Goal: Transaction & Acquisition: Purchase product/service

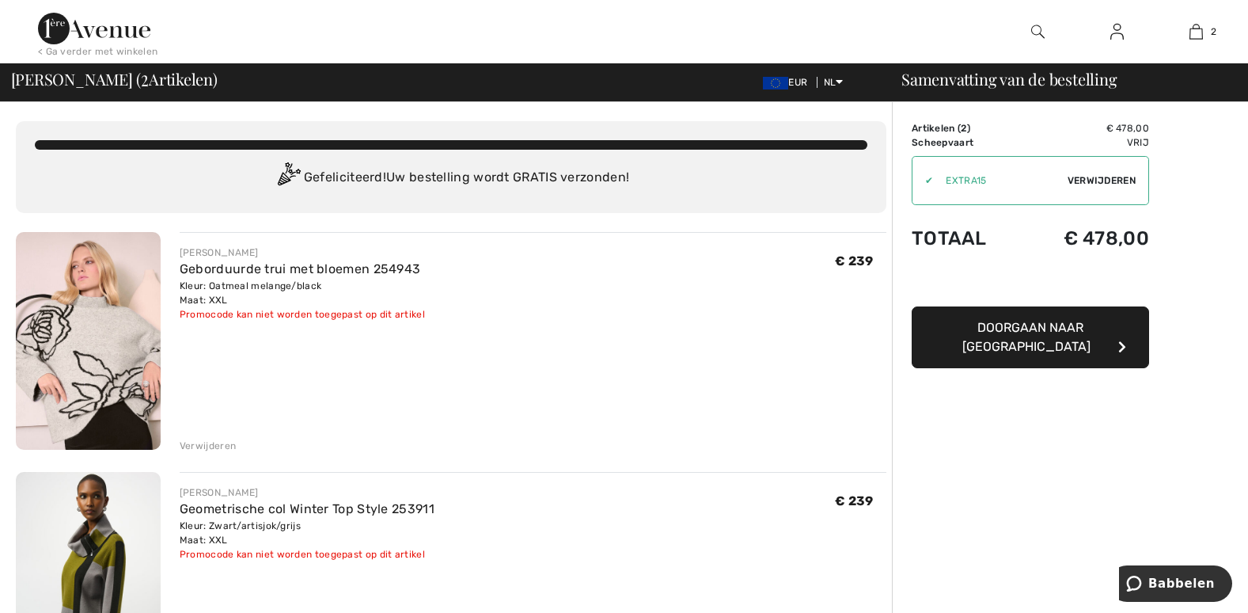
click at [1033, 322] on span "Doorgaan naar [GEOGRAPHIC_DATA]" at bounding box center [1026, 337] width 128 height 34
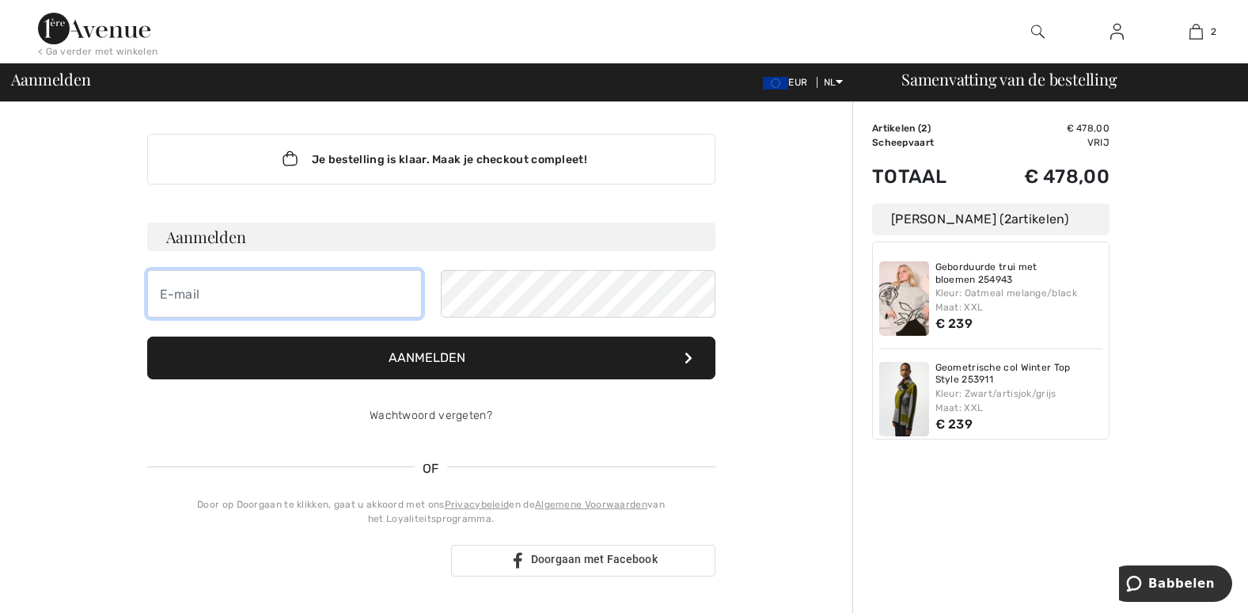
click at [279, 303] on input "email" at bounding box center [284, 293] width 275 height 47
type input "[PERSON_NAME][EMAIL_ADDRESS][DOMAIN_NAME]"
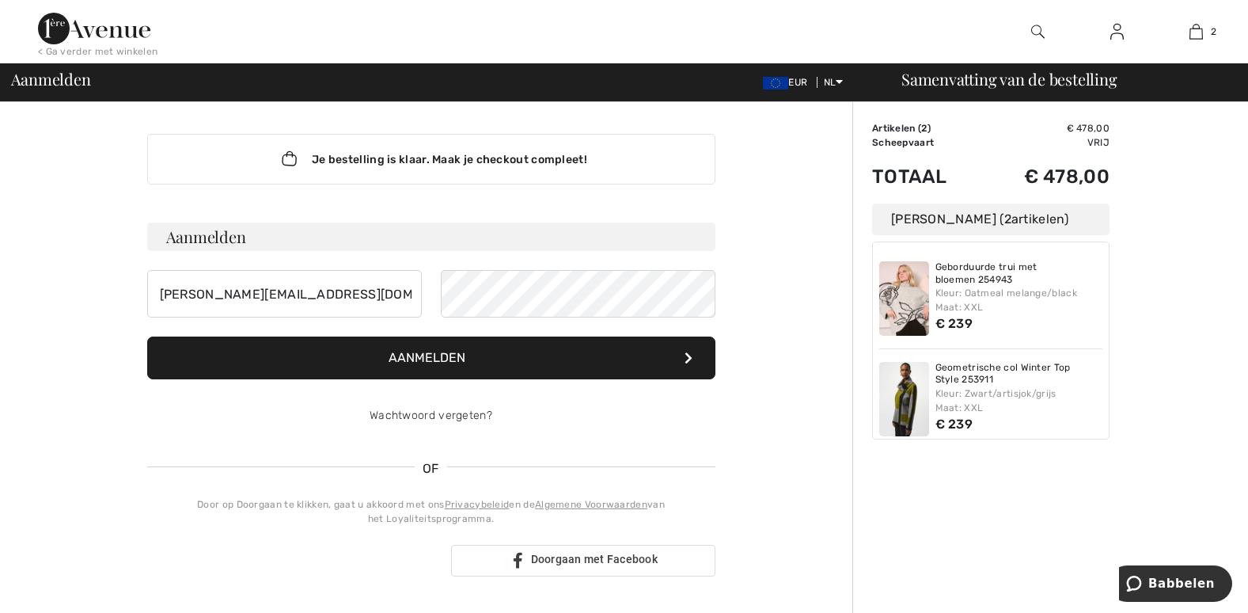
click at [494, 352] on button "Aanmelden" at bounding box center [431, 357] width 568 height 43
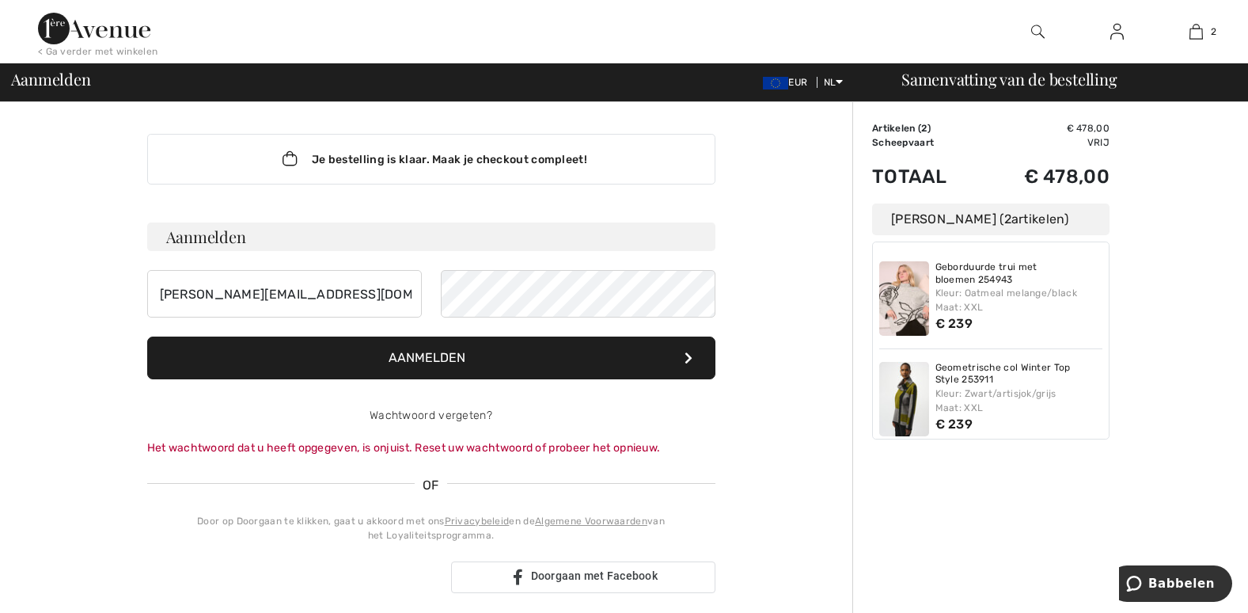
click at [510, 352] on button "Aanmelden" at bounding box center [431, 357] width 568 height 43
click at [1115, 33] on img at bounding box center [1116, 31] width 13 height 19
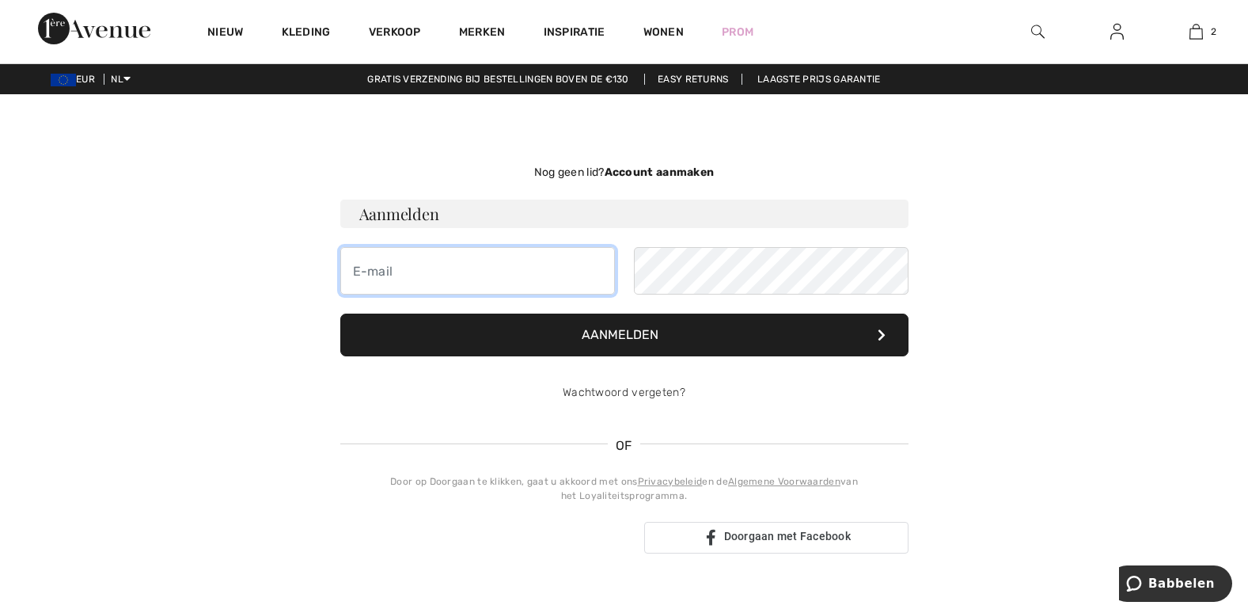
click at [446, 282] on input "email" at bounding box center [477, 270] width 275 height 47
type input "muriel.patrick@telenet.be"
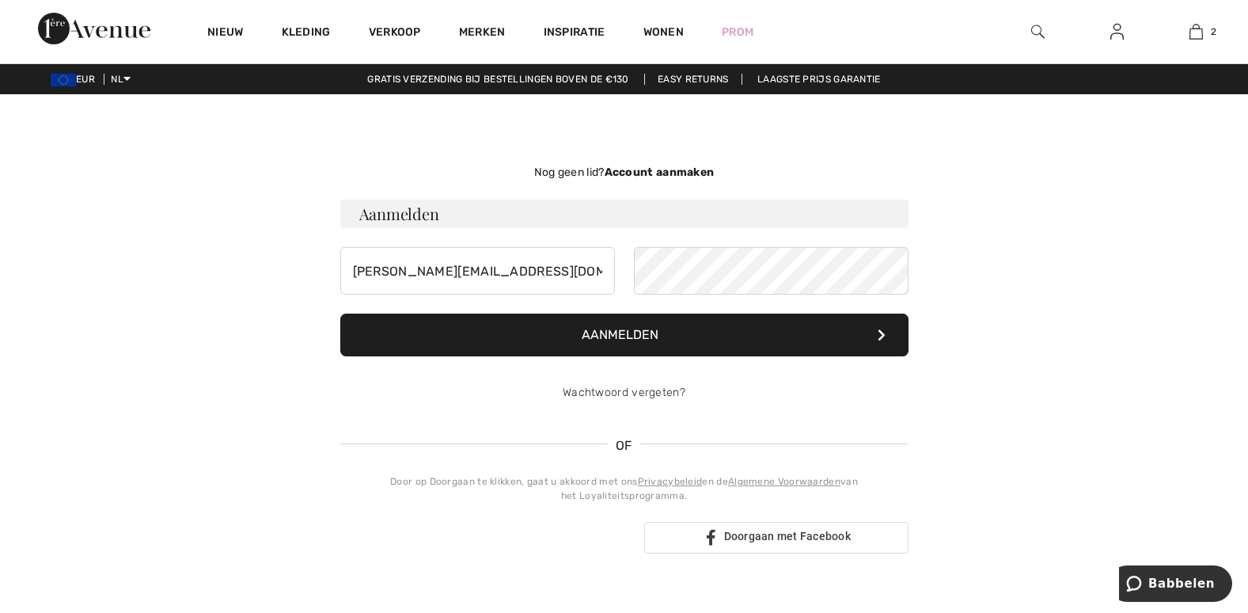
click at [693, 325] on button "Aanmelden" at bounding box center [624, 334] width 568 height 43
click at [757, 535] on span "Doorgaan met Facebook" at bounding box center [787, 535] width 127 height 13
click at [656, 167] on strong "Account aanmaken" at bounding box center [660, 171] width 110 height 13
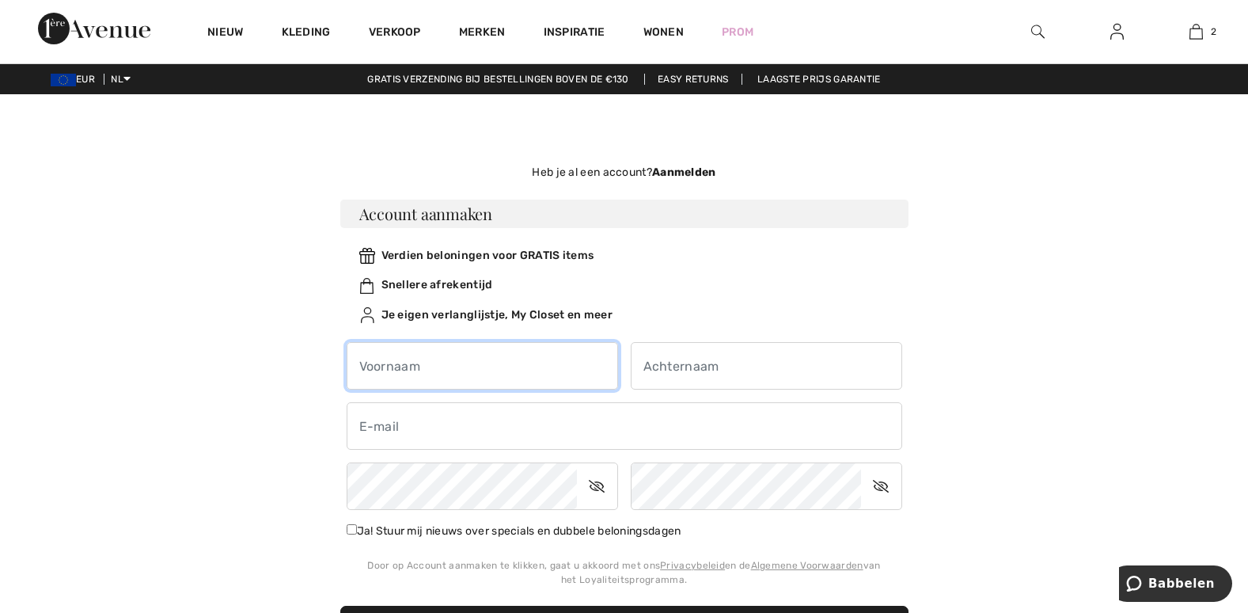
click at [478, 360] on input "text" at bounding box center [482, 365] width 271 height 47
type input "muriel"
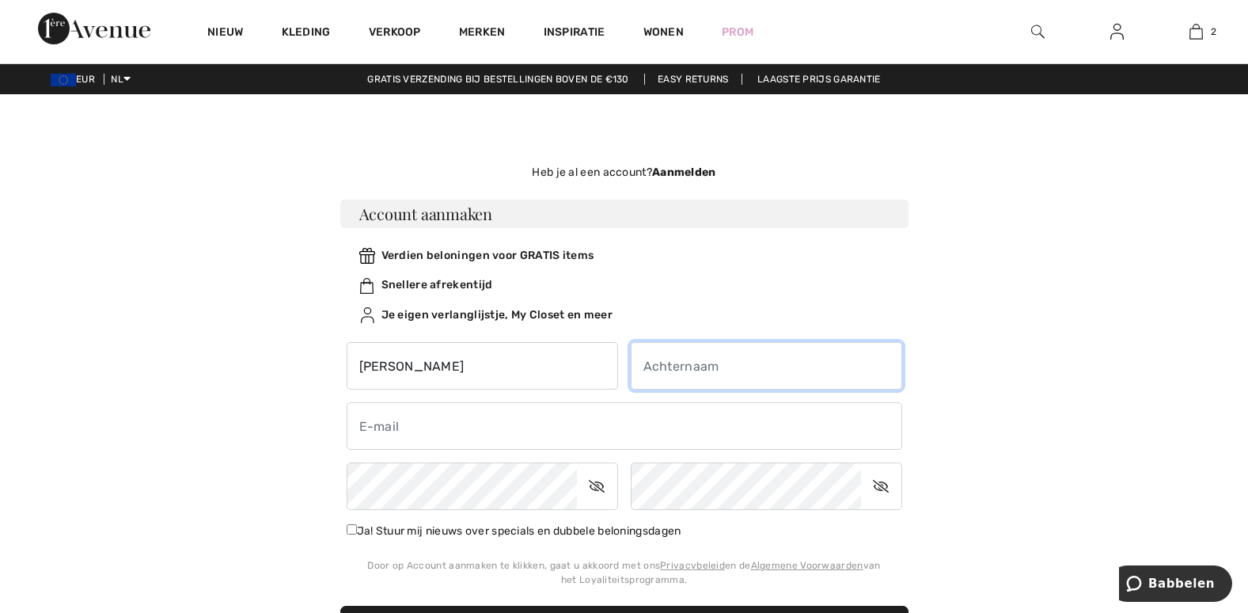
type input "vanwalleghem"
type input "[PERSON_NAME][EMAIL_ADDRESS][DOMAIN_NAME]"
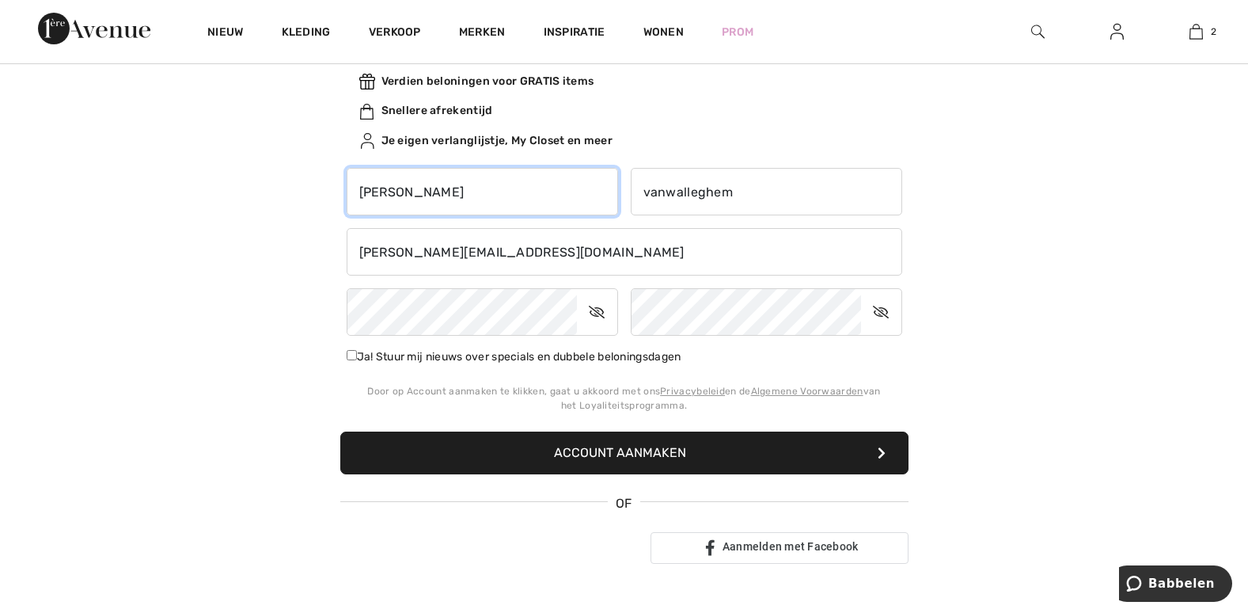
scroll to position [190, 0]
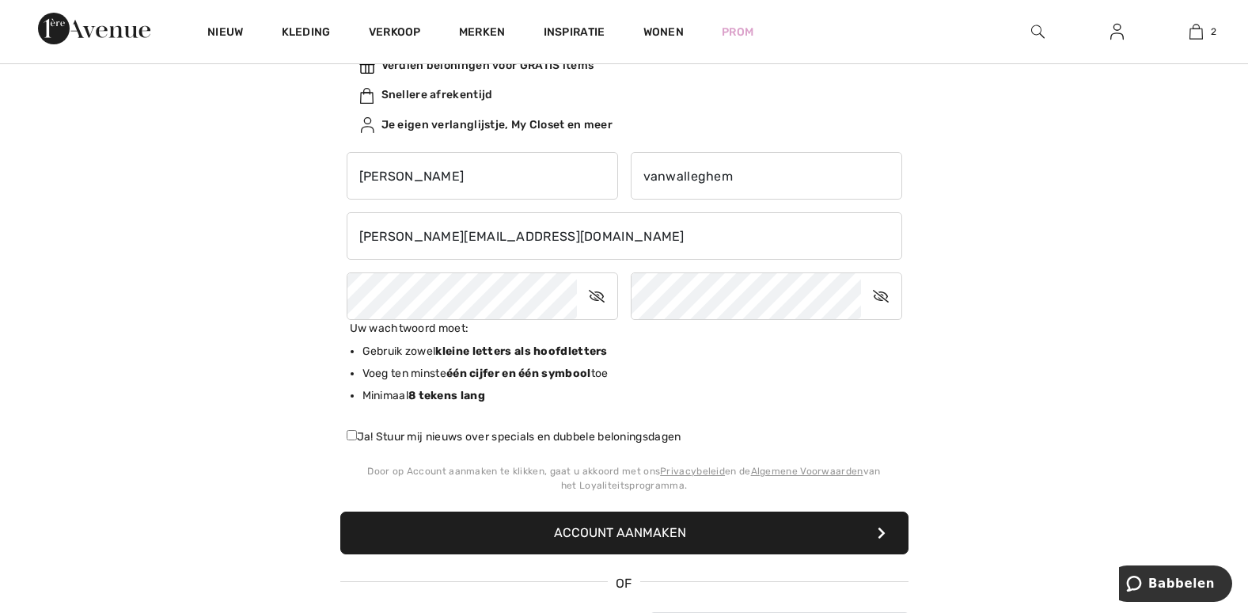
click at [1114, 30] on img at bounding box center [1116, 31] width 13 height 19
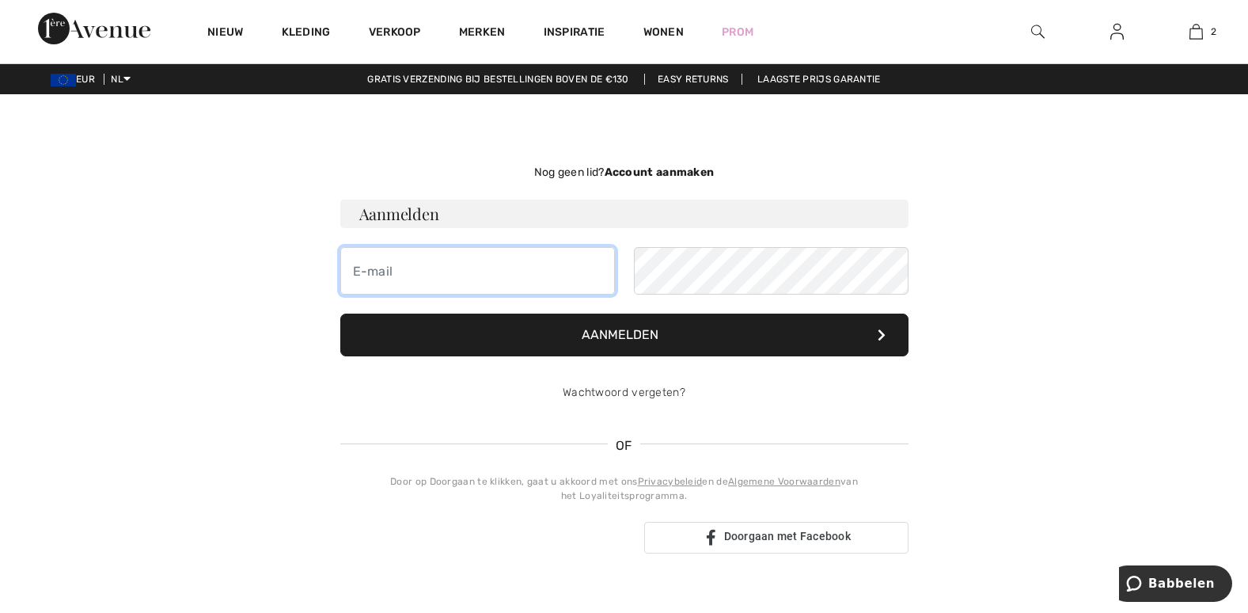
click at [454, 271] on input "email" at bounding box center [477, 270] width 275 height 47
type input "[PERSON_NAME][EMAIL_ADDRESS][DOMAIN_NAME]"
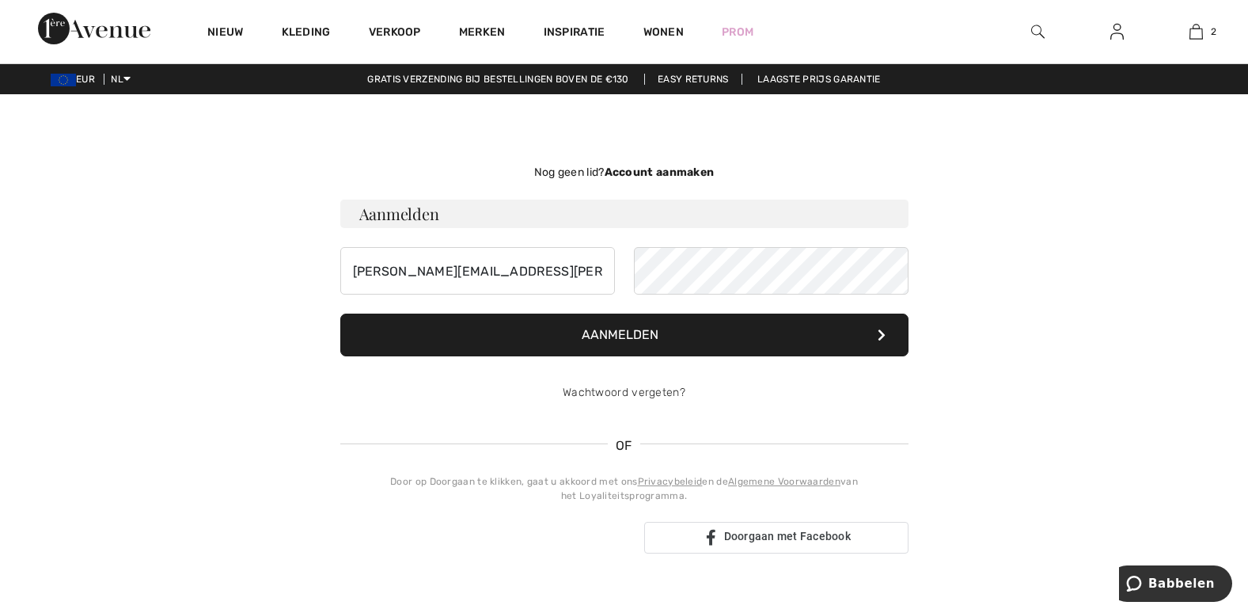
click at [702, 331] on button "Aanmelden" at bounding box center [624, 334] width 568 height 43
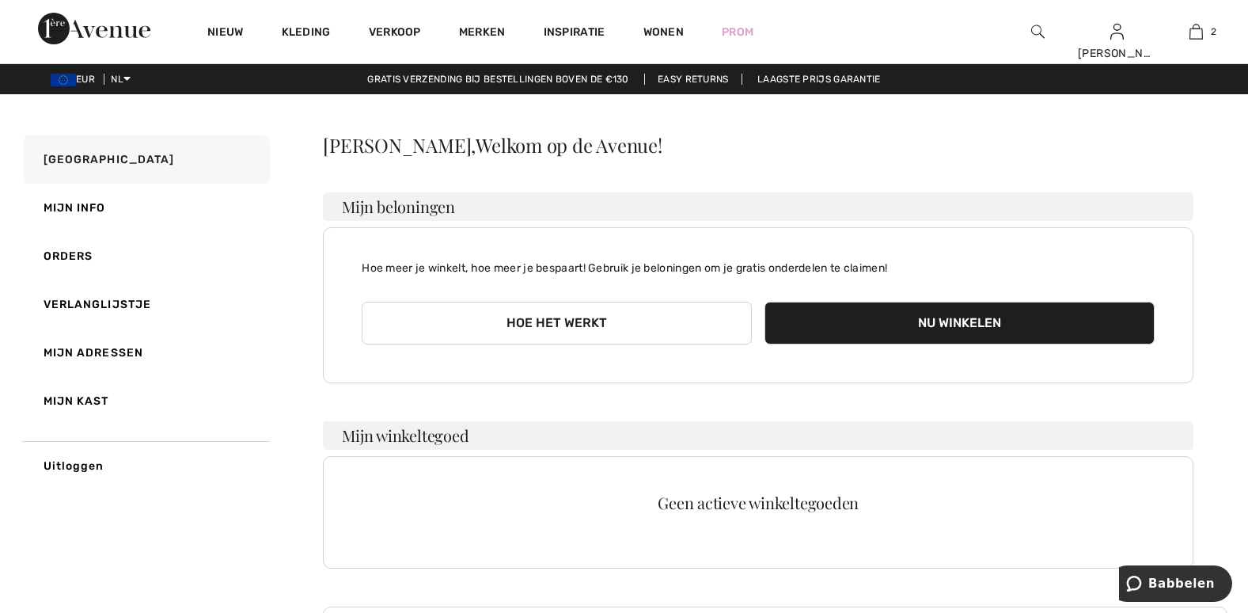
scroll to position [242, 0]
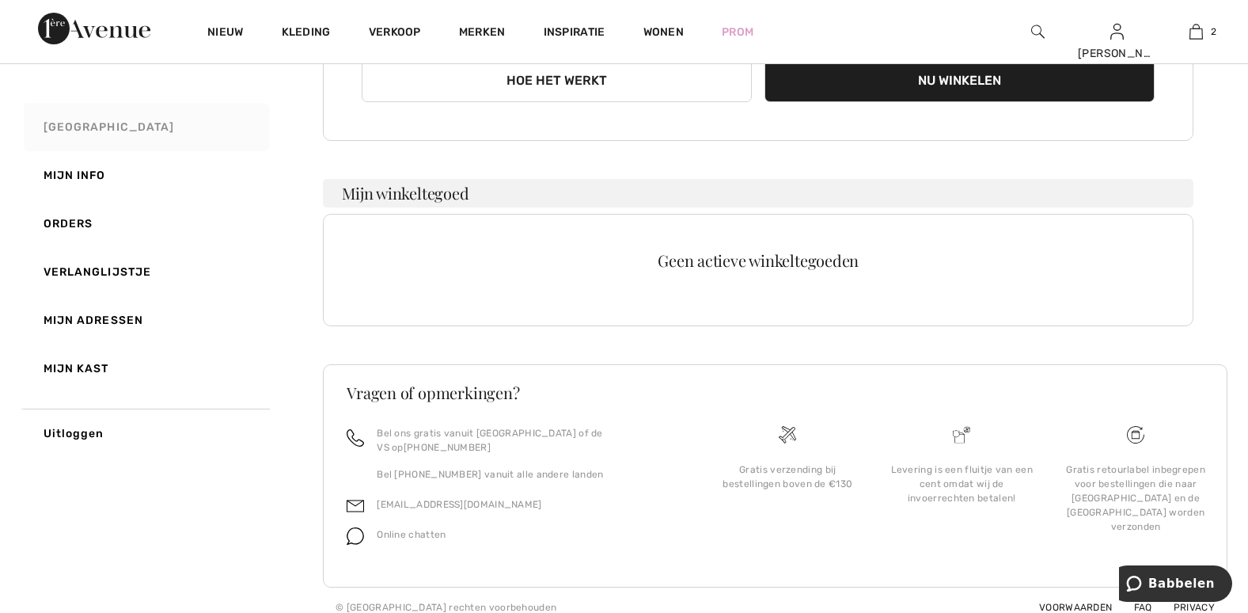
click at [84, 118] on link "Mijn Avenue" at bounding box center [145, 127] width 249 height 48
click at [76, 176] on link "Mijn info" at bounding box center [145, 175] width 249 height 48
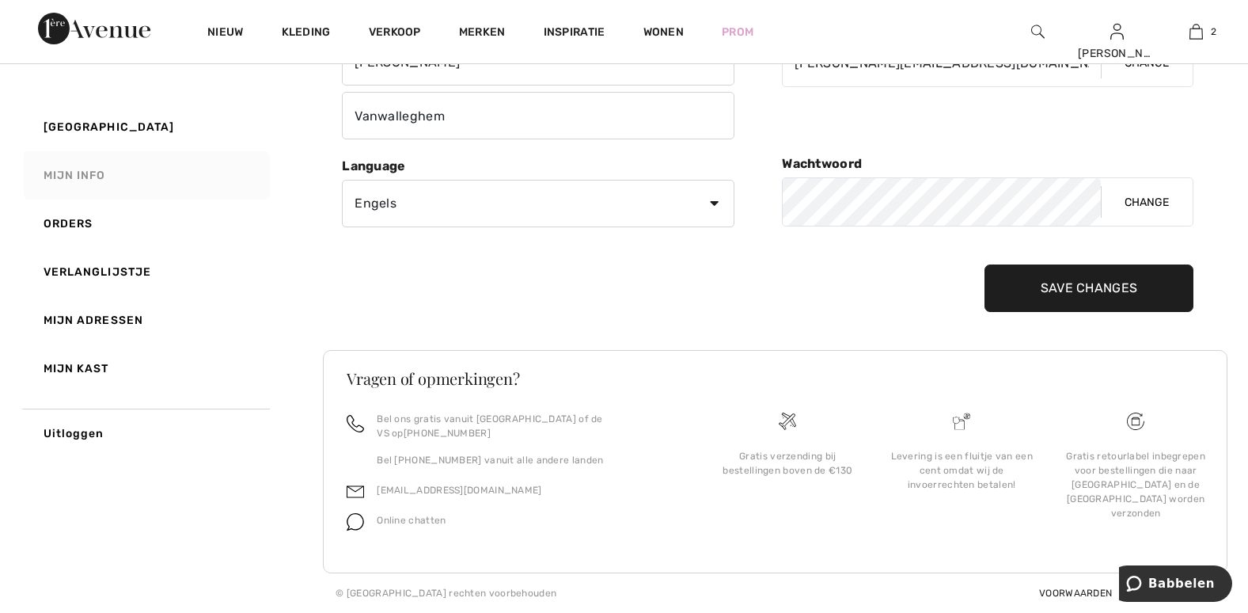
scroll to position [190, 0]
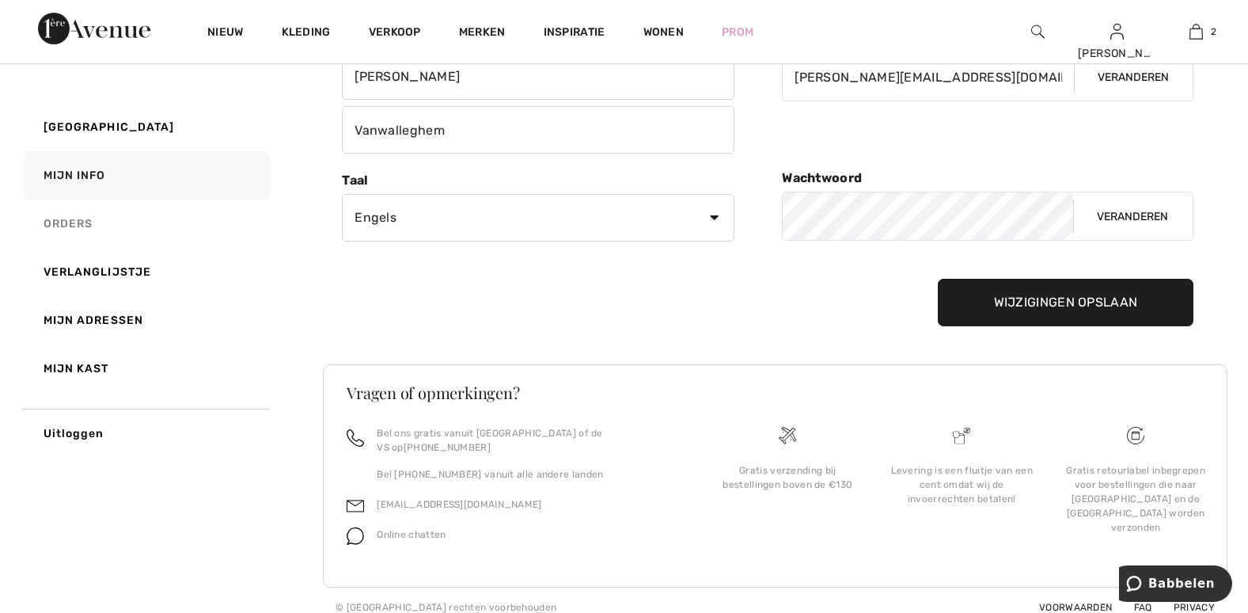
click at [74, 222] on link "Orders" at bounding box center [145, 223] width 249 height 48
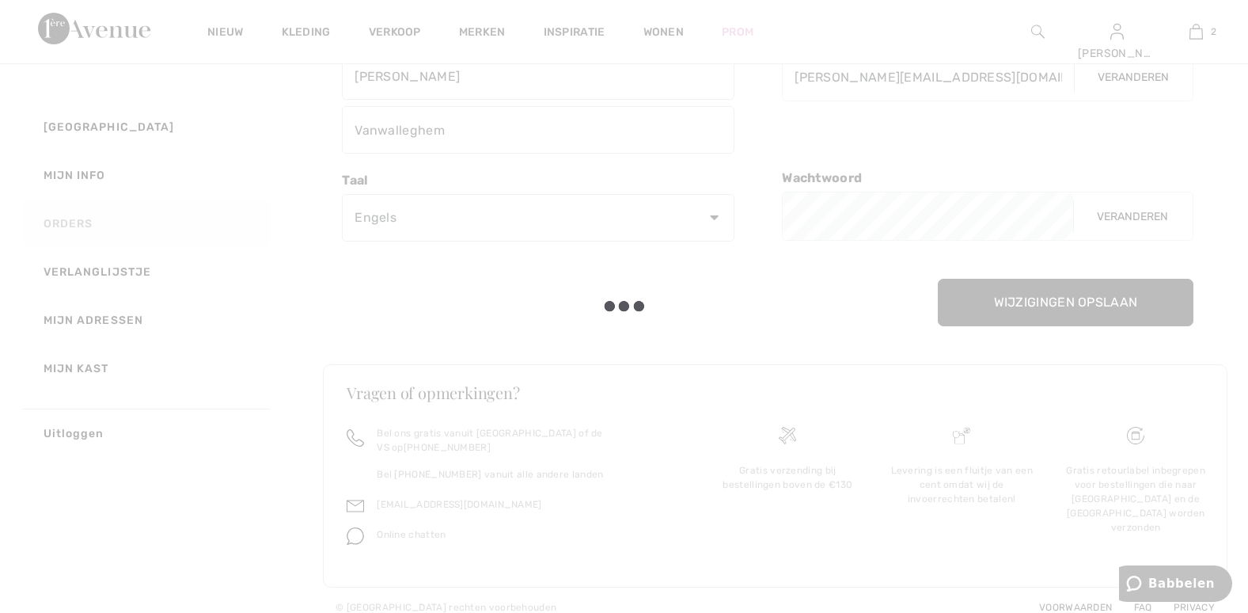
scroll to position [75, 0]
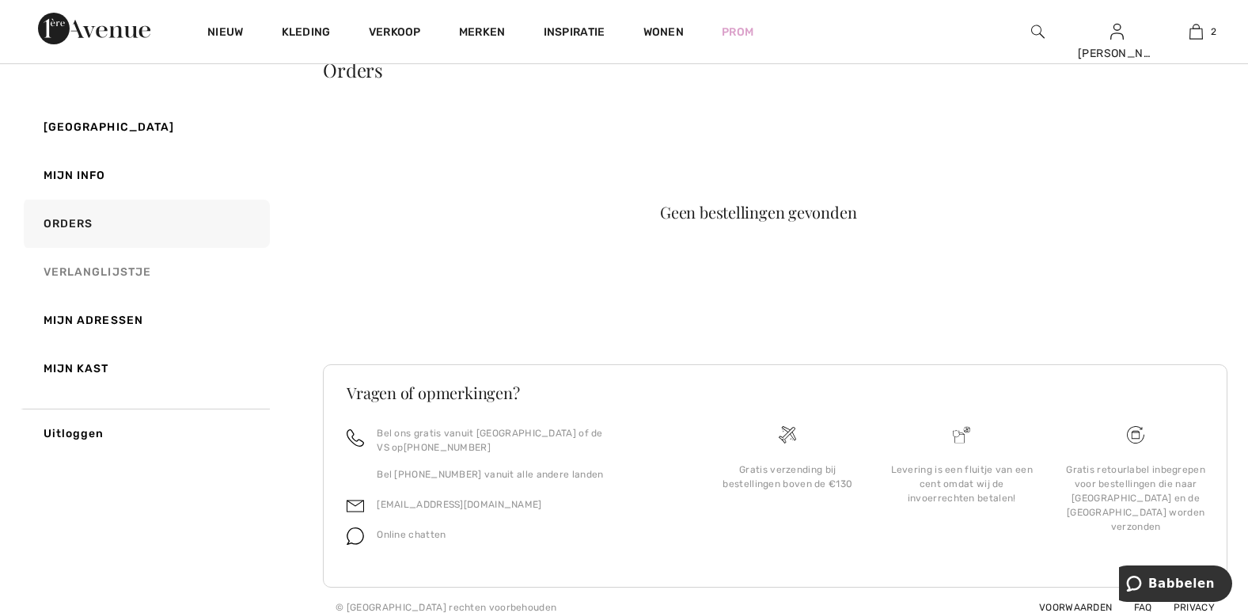
click at [84, 268] on link "Verlanglijstje" at bounding box center [145, 272] width 249 height 48
click at [88, 366] on link "Mijn kast" at bounding box center [145, 368] width 249 height 48
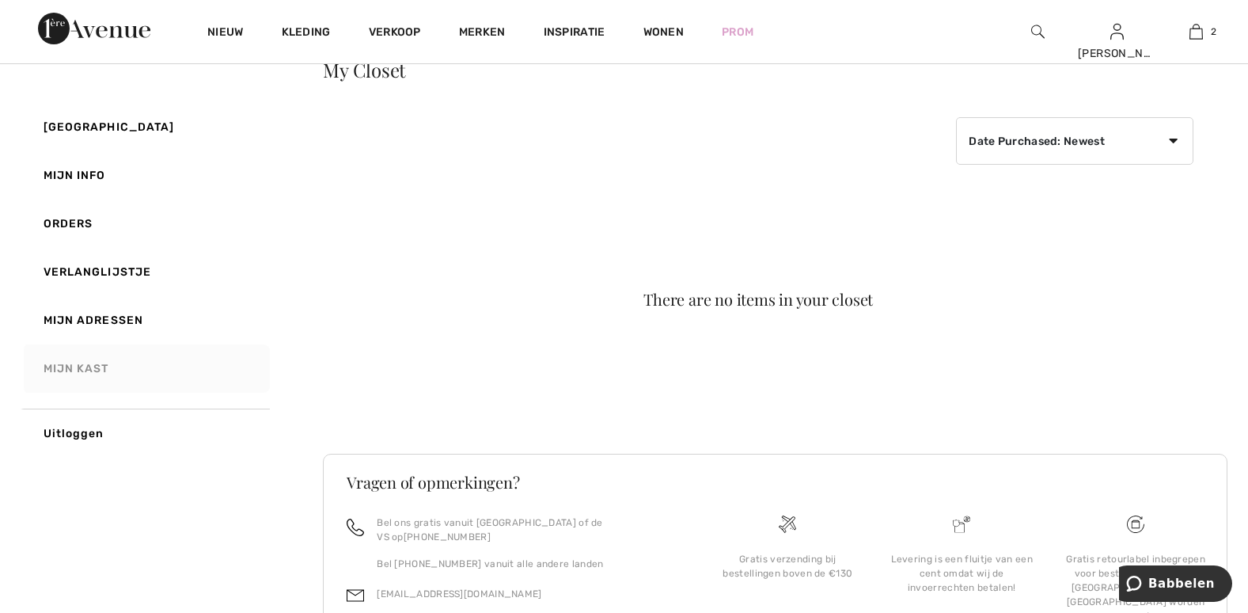
scroll to position [165, 0]
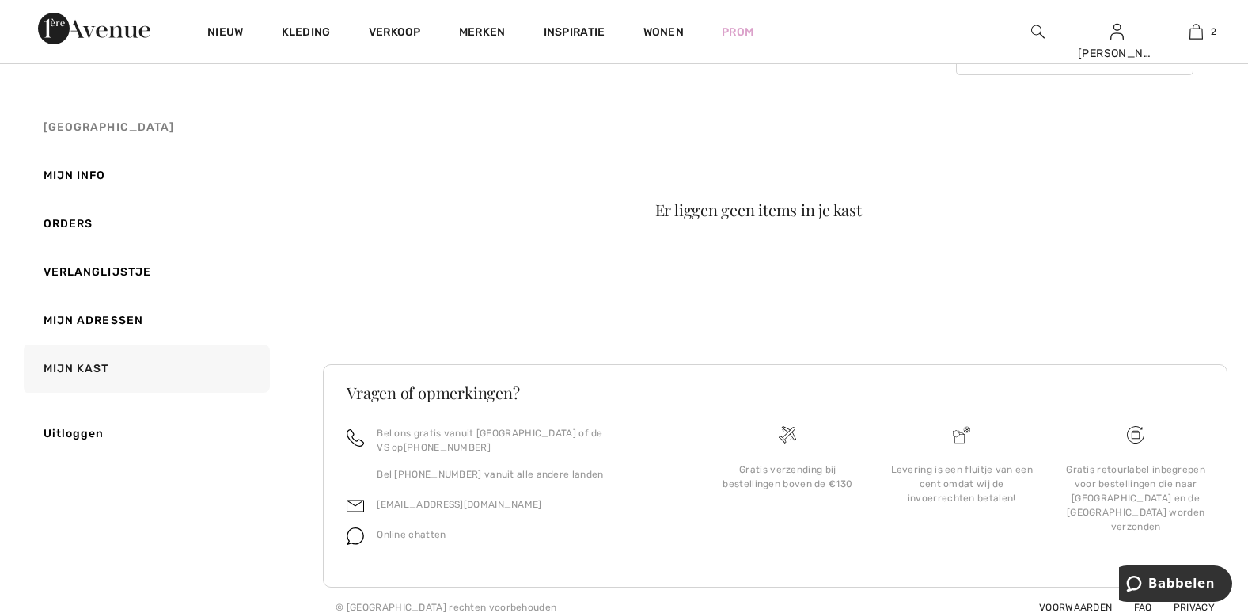
click at [112, 123] on span "Mijn Avenue" at bounding box center [109, 126] width 131 height 13
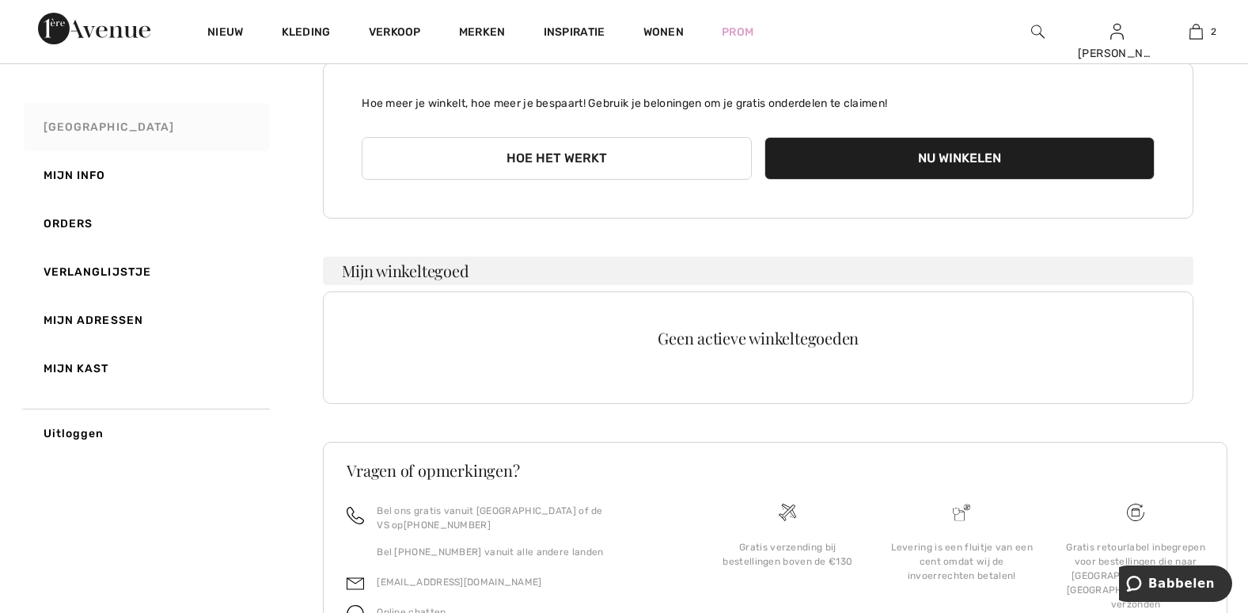
scroll to position [242, 0]
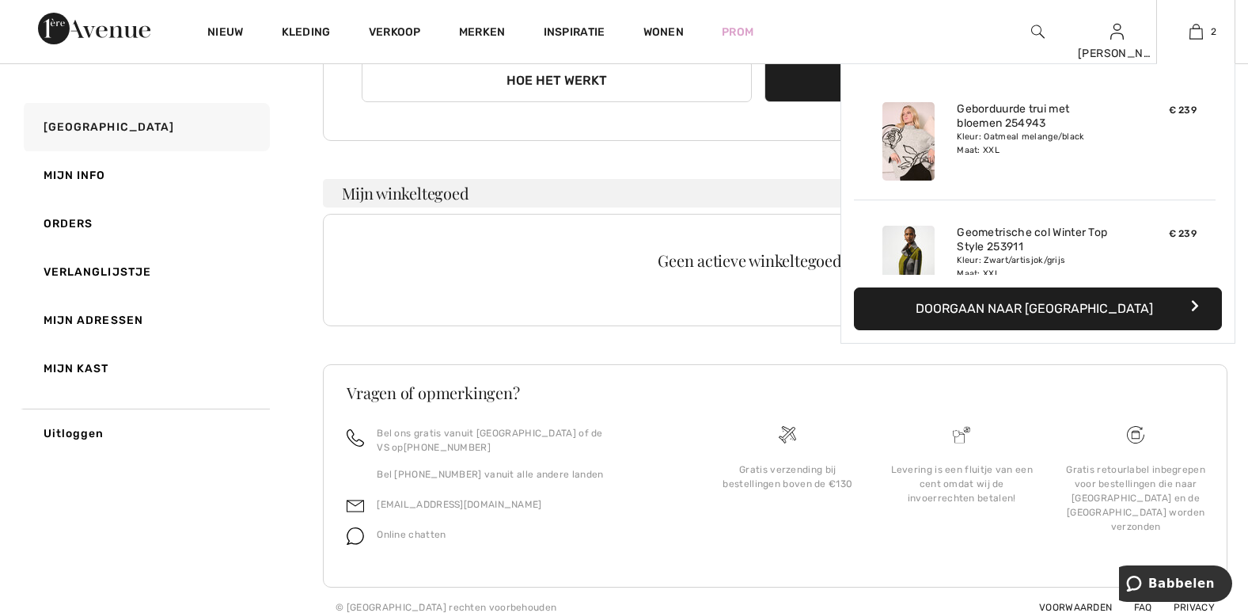
click at [1059, 303] on font "Doorgaan naar [GEOGRAPHIC_DATA]" at bounding box center [1034, 308] width 237 height 15
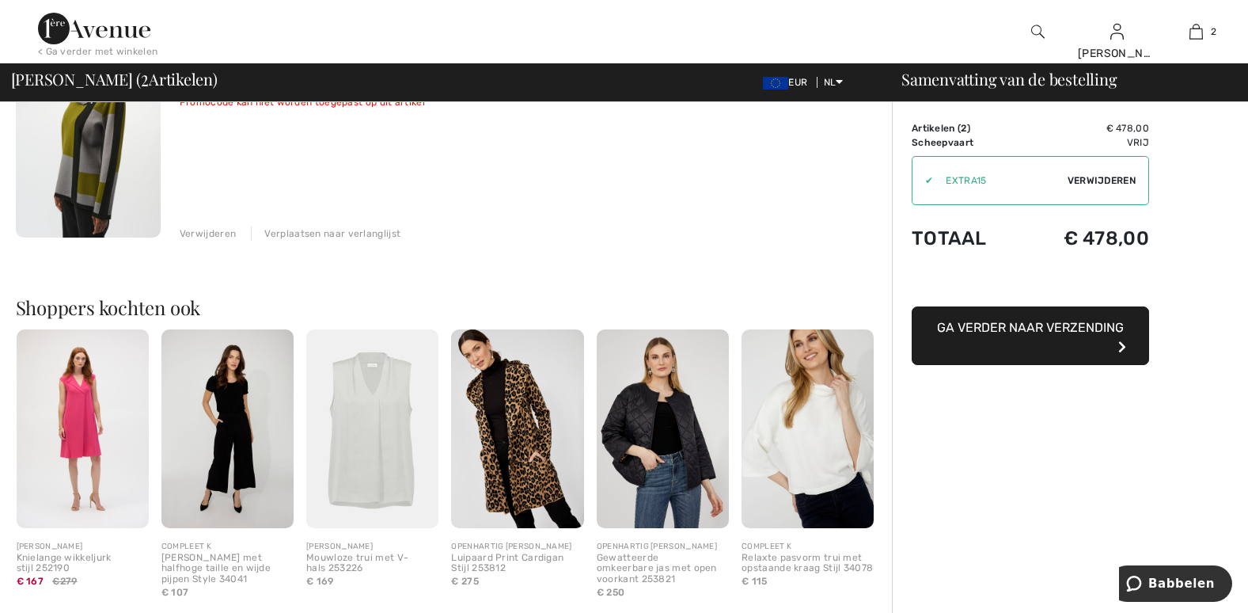
scroll to position [475, 0]
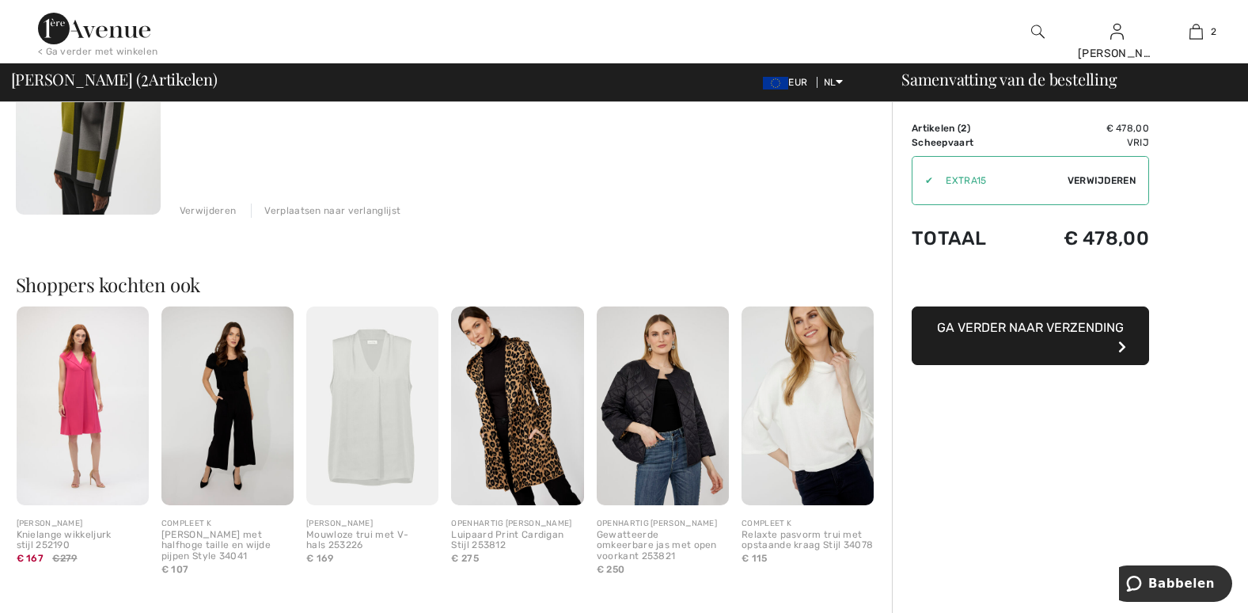
click at [1042, 334] on span "Ga verder naar verzending" at bounding box center [1030, 327] width 187 height 15
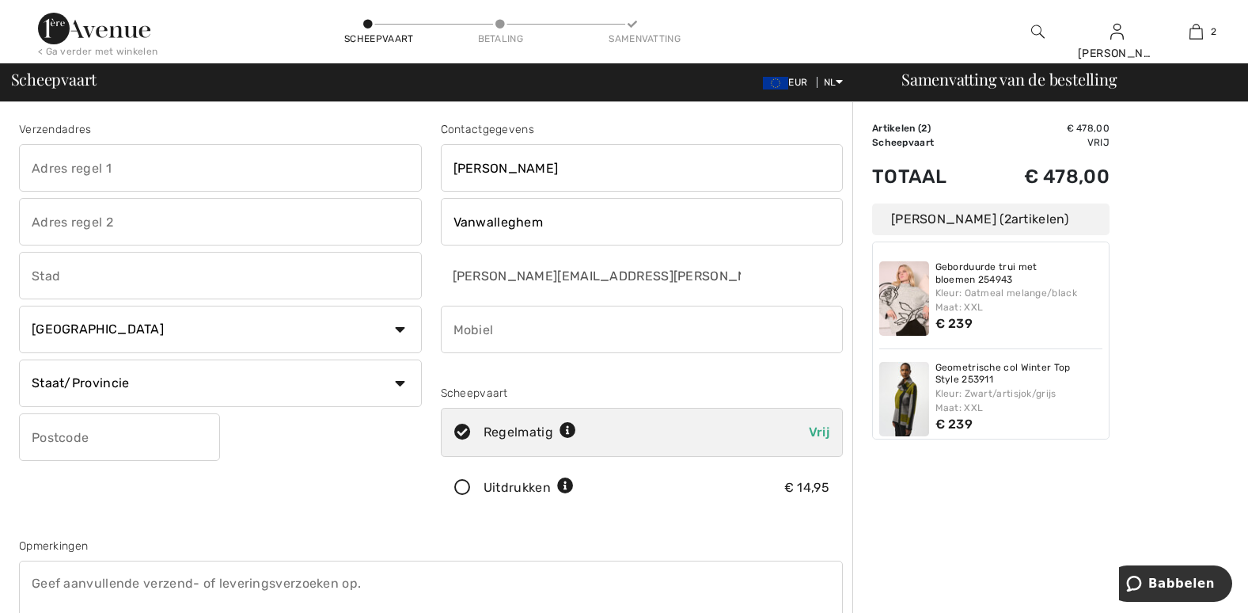
click at [109, 173] on input "text" at bounding box center [220, 167] width 403 height 47
type input "Kasteelstraat 56"
type input "kasteelstraat 44"
type input "8660 De Panne"
select select "BE"
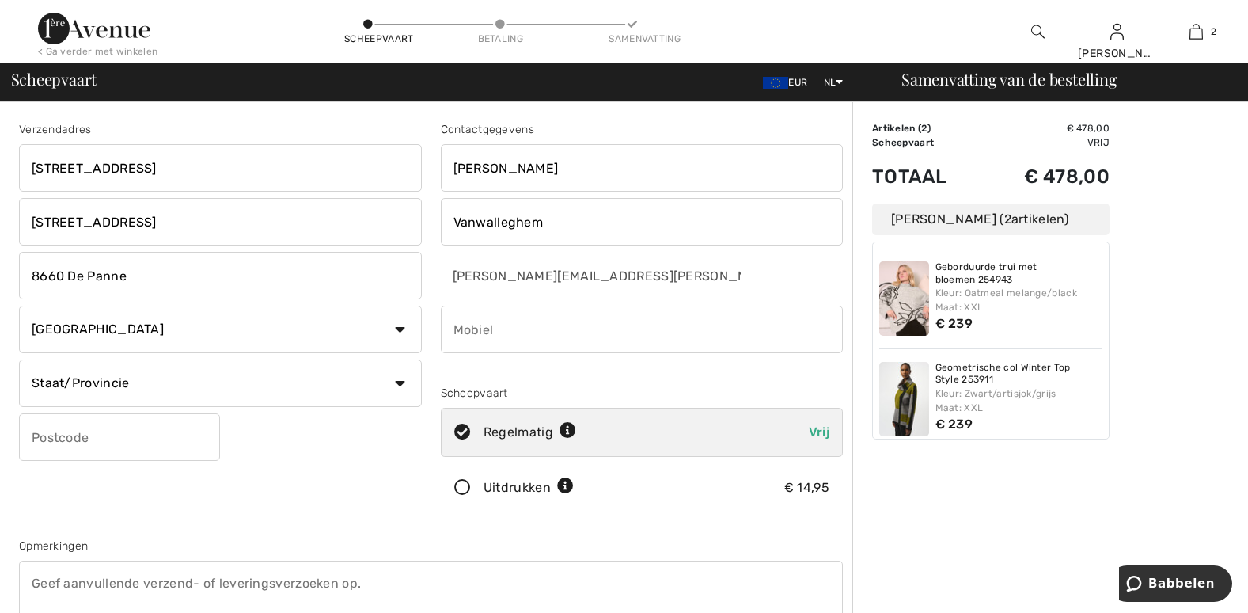
type input "8660"
type input "0476897573"
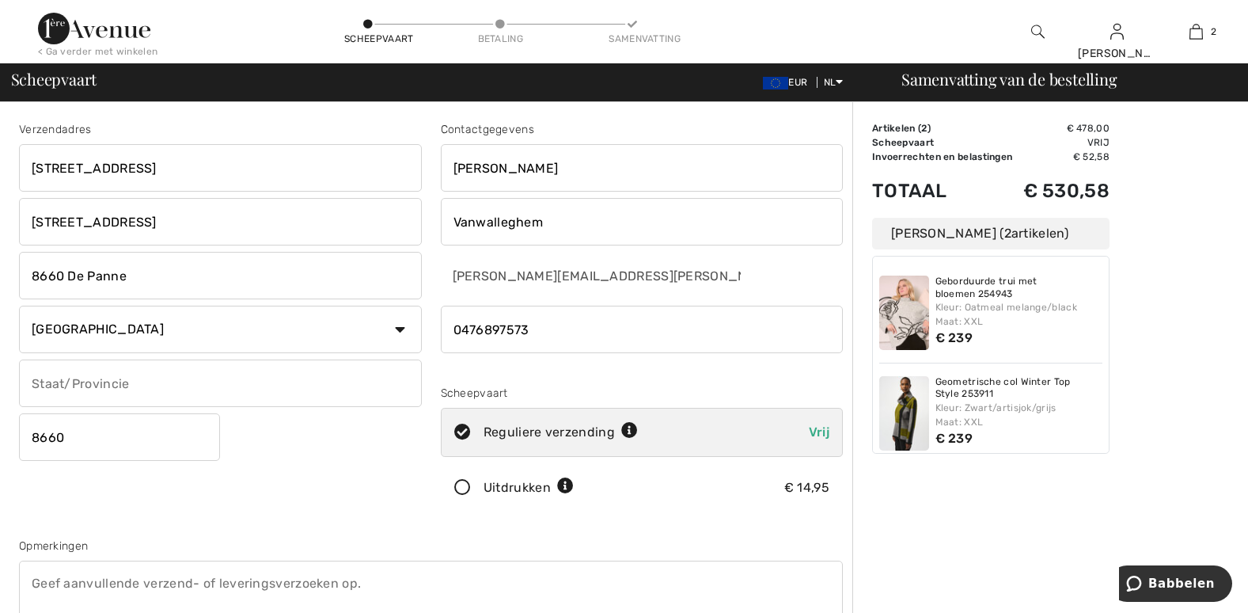
click at [161, 382] on input "text" at bounding box center [220, 382] width 403 height 47
type input "Westvlaanderen"
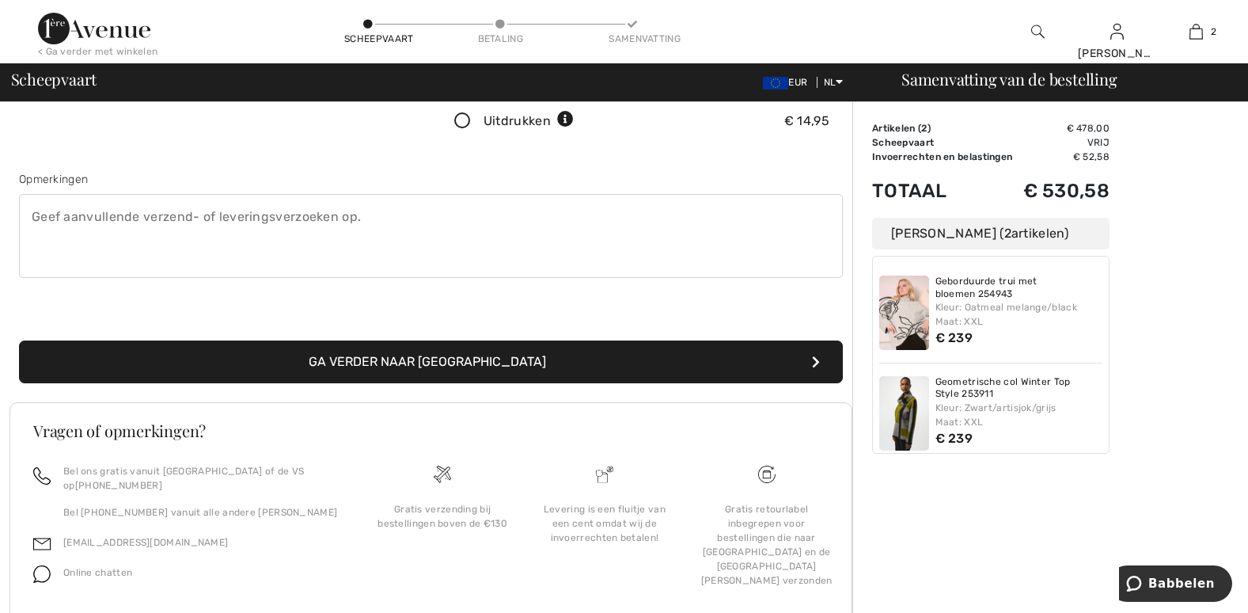
scroll to position [380, 0]
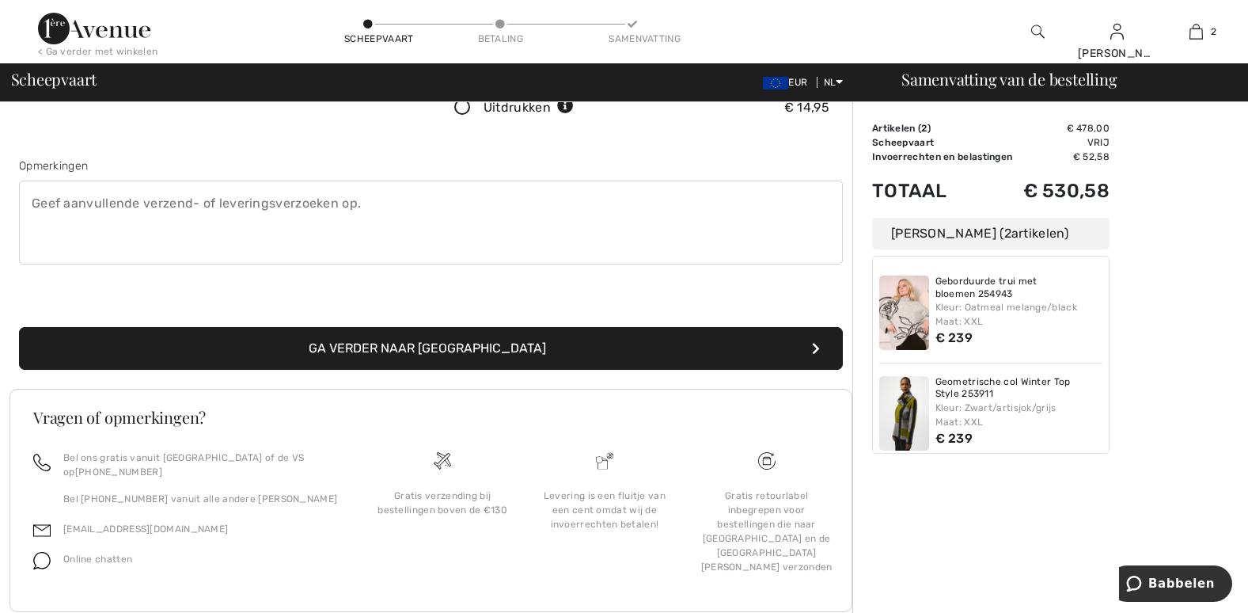
click at [538, 343] on button "Ga verder naar Betaling" at bounding box center [431, 348] width 824 height 43
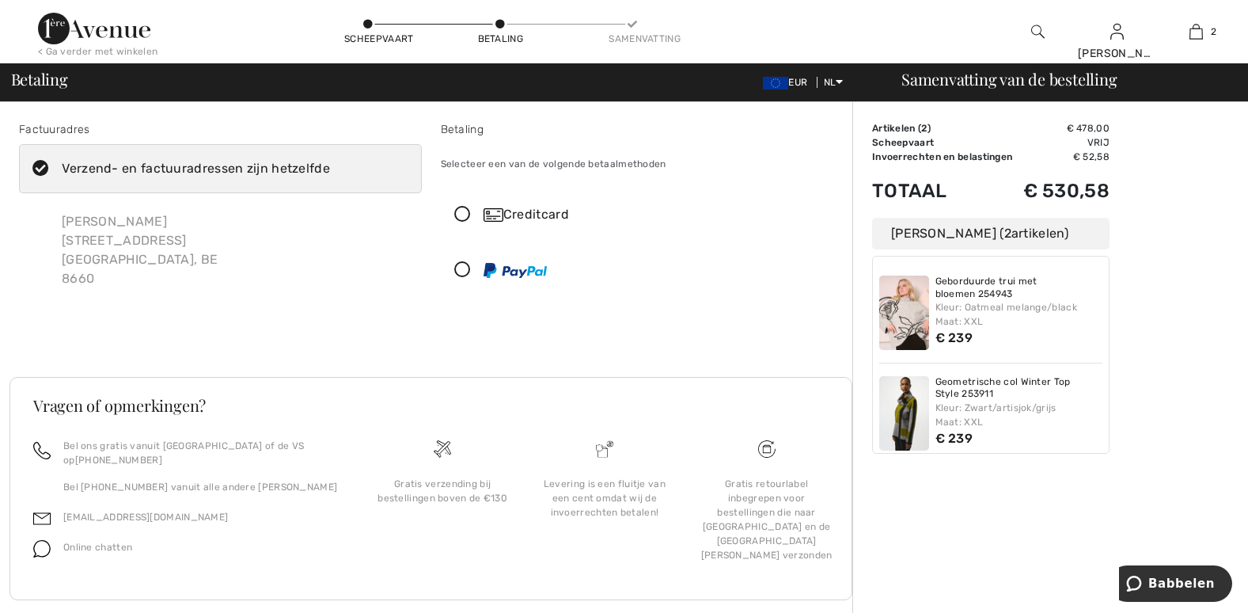
click at [460, 218] on icon at bounding box center [463, 215] width 42 height 17
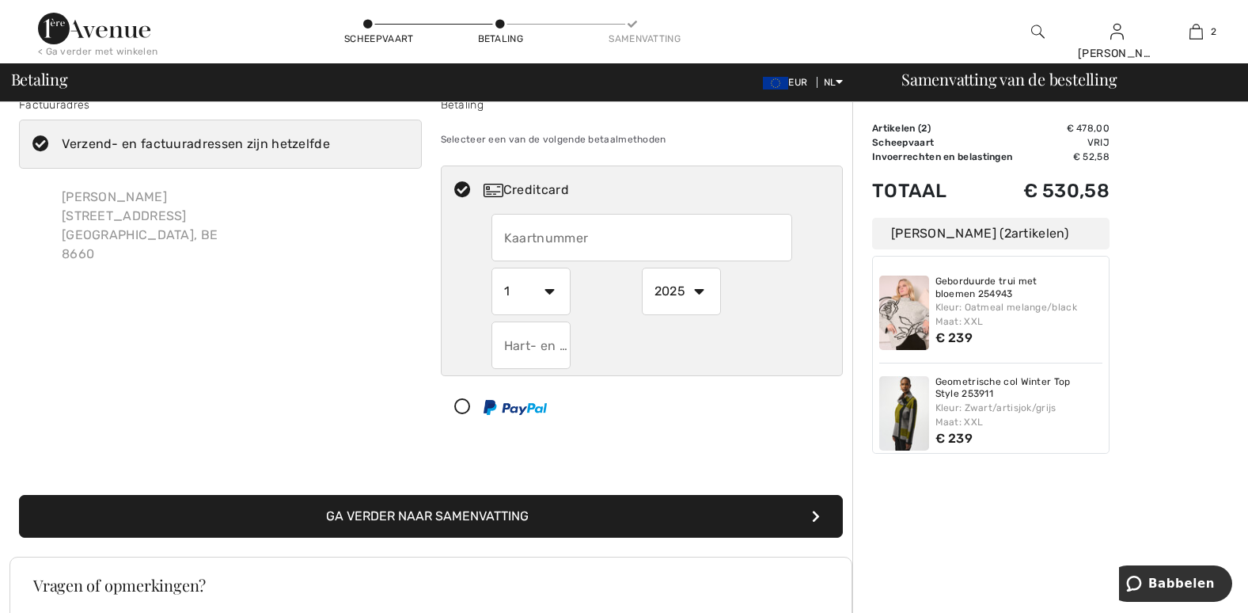
scroll to position [28, 0]
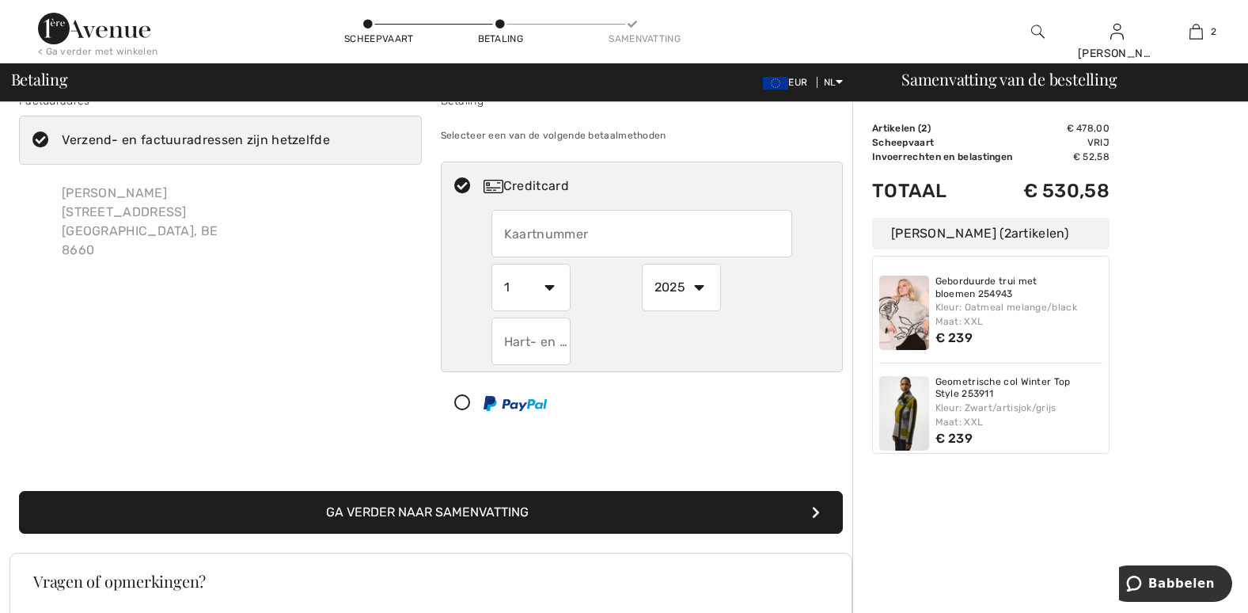
click at [627, 247] on input "text" at bounding box center [642, 233] width 301 height 47
type input "[CREDIT_CARD_NUMBER]"
select select "2"
select select "2029"
type input "197"
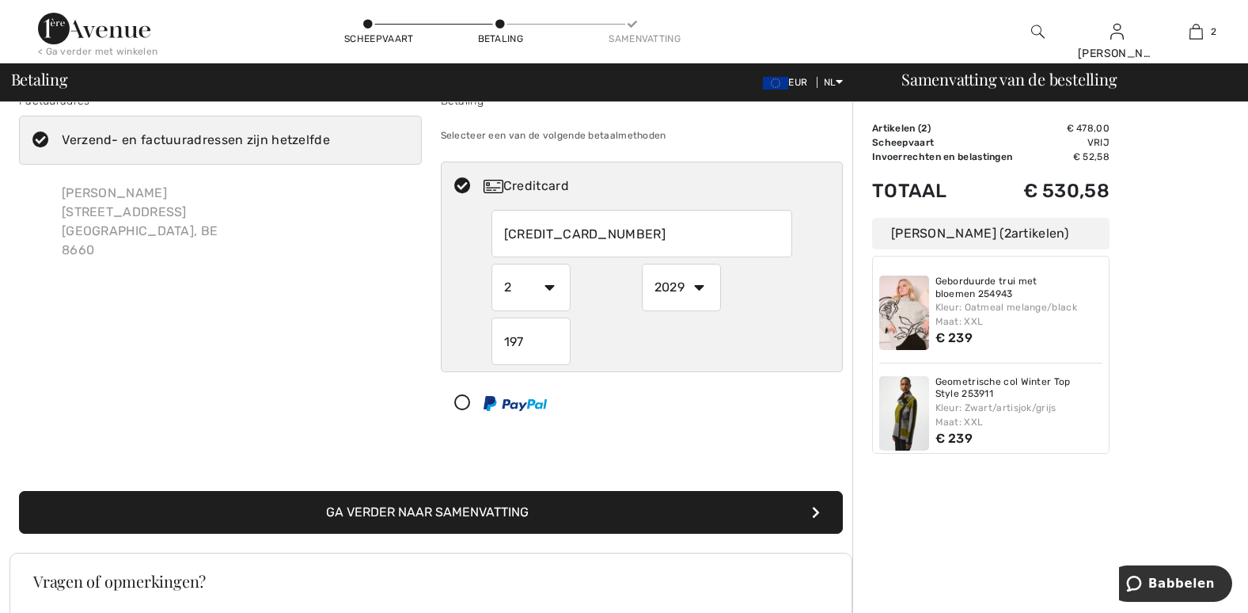
click at [695, 504] on button "Ga verder naar samenvatting" at bounding box center [431, 512] width 824 height 43
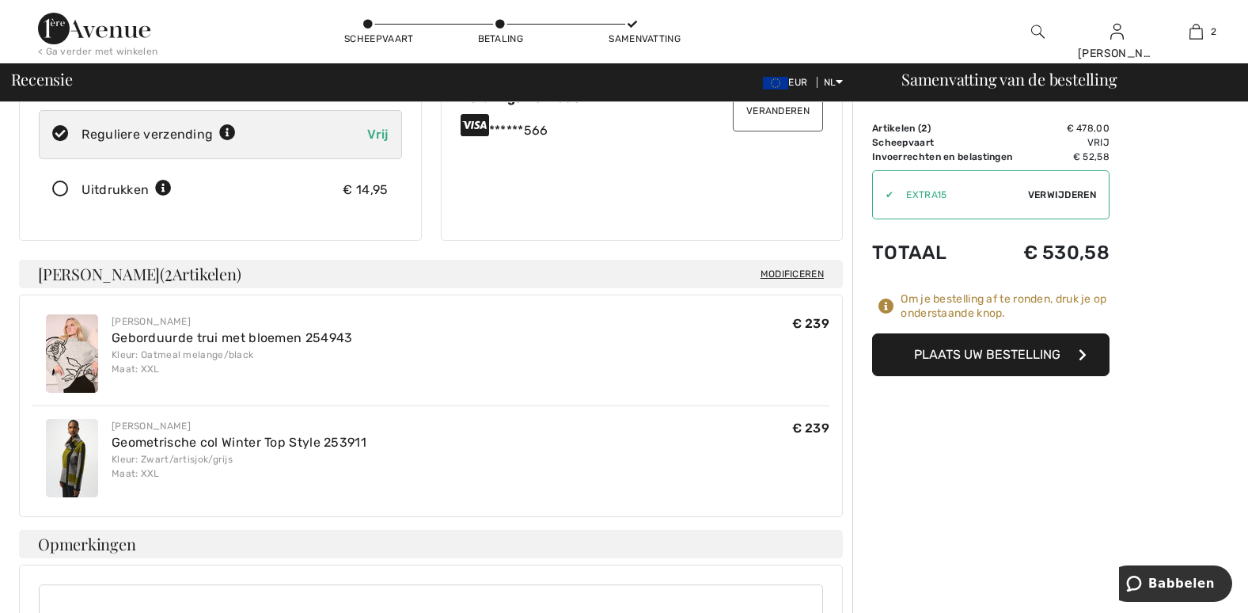
scroll to position [253, 0]
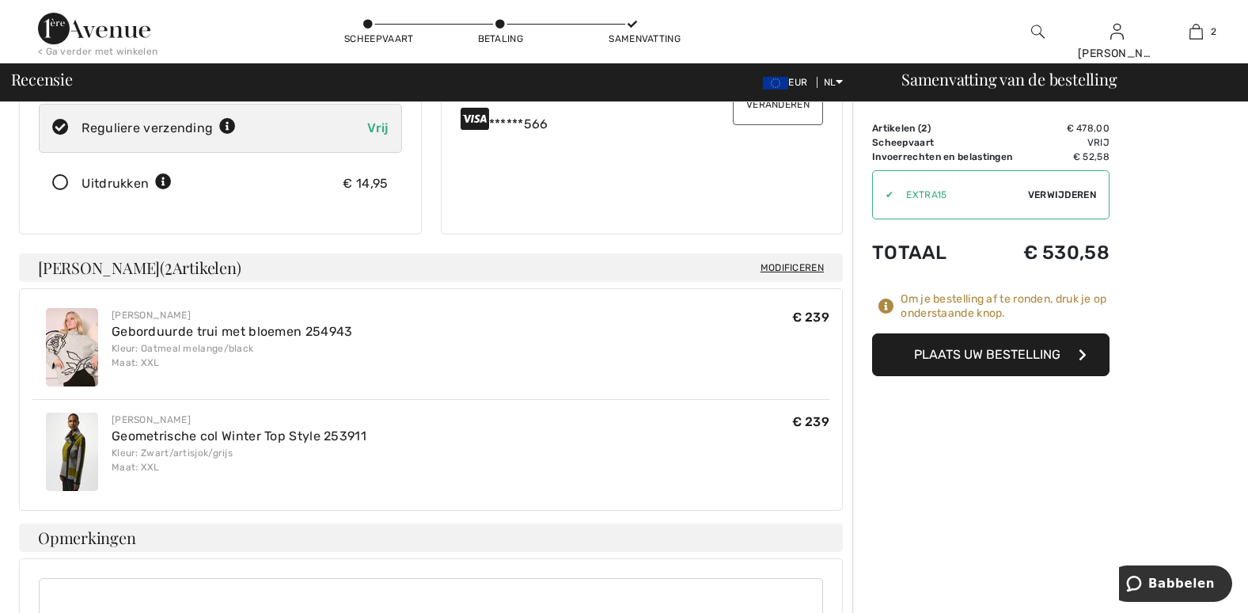
click at [977, 348] on font "Plaats uw bestelling" at bounding box center [987, 354] width 146 height 15
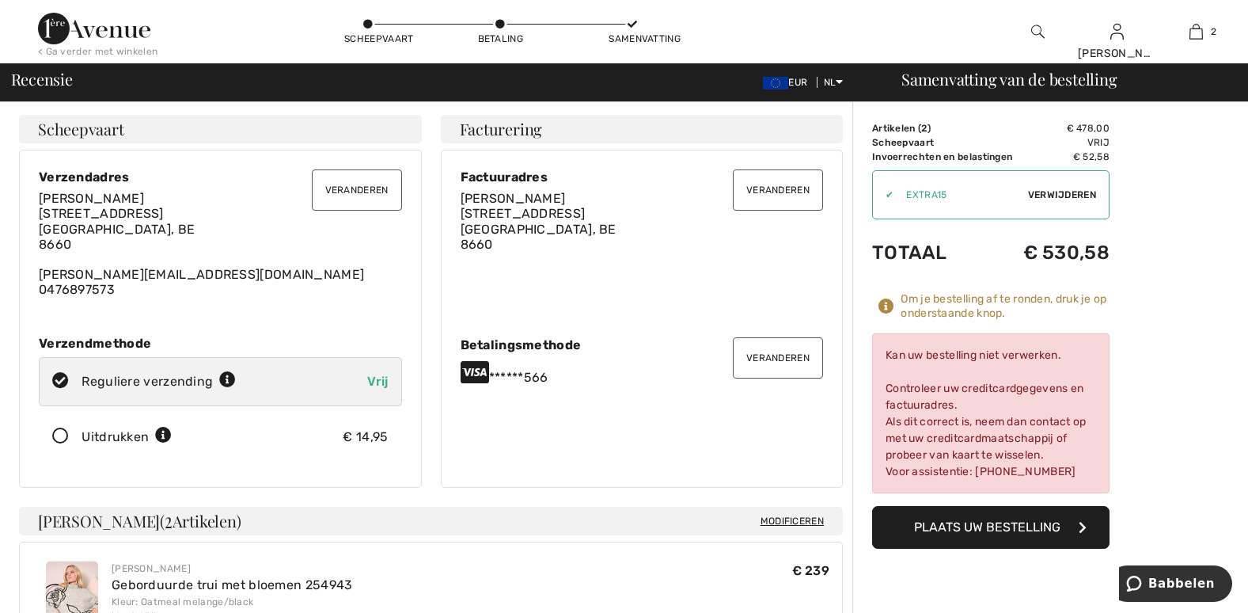
scroll to position [0, 0]
click at [1053, 194] on span "Verwijderen" at bounding box center [1062, 195] width 68 height 14
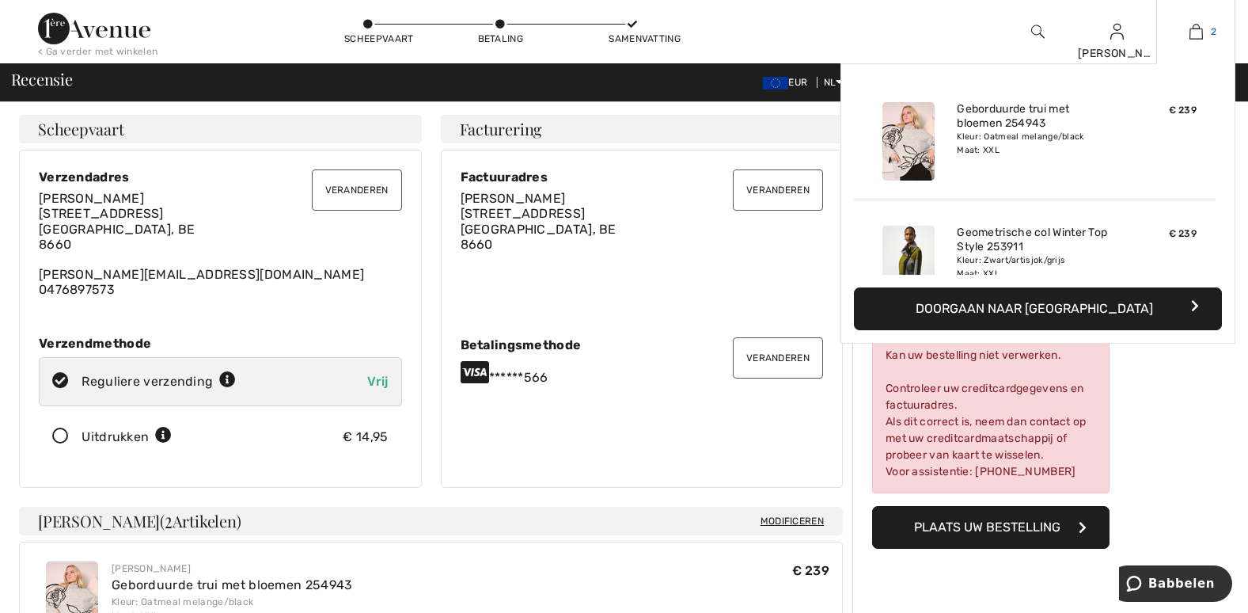
click at [1201, 34] on img at bounding box center [1196, 31] width 13 height 19
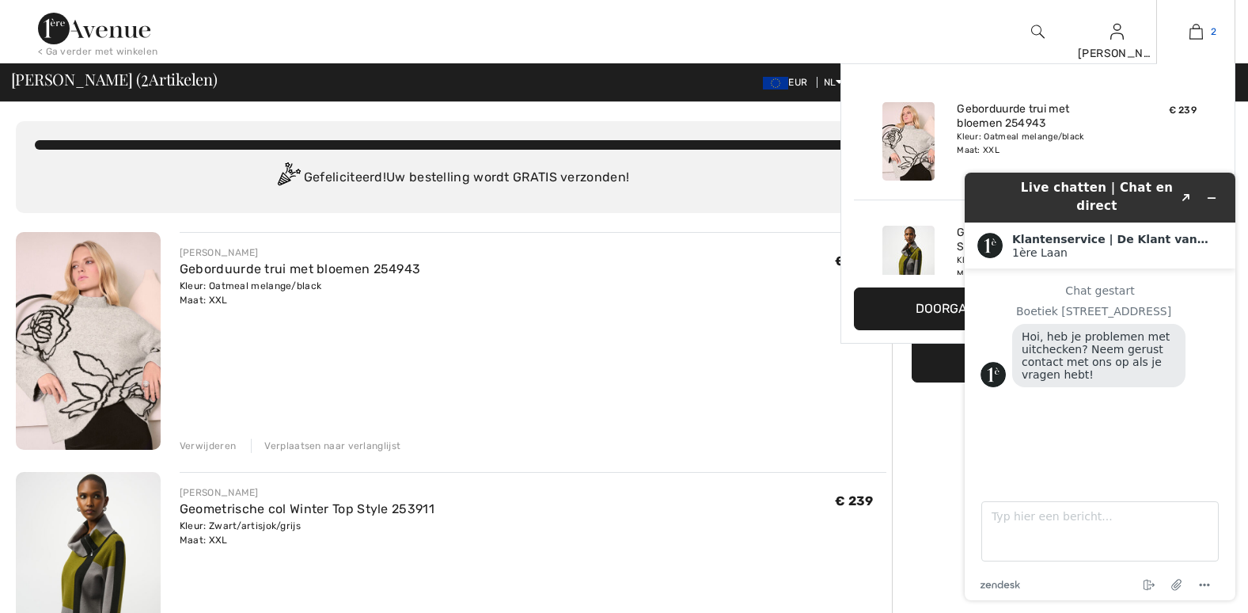
click at [1188, 32] on link "2" at bounding box center [1196, 31] width 78 height 19
